Goal: Navigation & Orientation: Go to known website

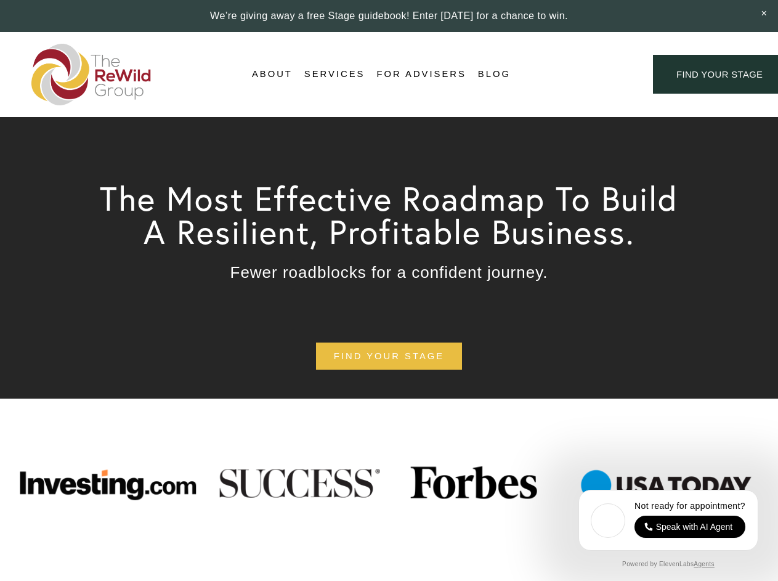
click at [581, 74] on div "Login Account" at bounding box center [581, 74] width 95 height 17
